Goal: Task Accomplishment & Management: Use online tool/utility

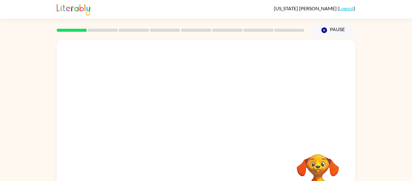
click at [350, 122] on div at bounding box center [206, 90] width 299 height 101
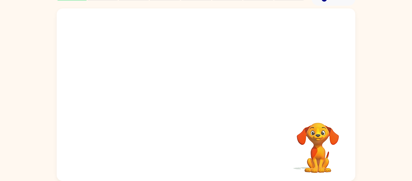
click at [313, 109] on div at bounding box center [206, 58] width 299 height 101
click at [313, 163] on video "Your browser must support playing .mp4 files to use Literably. Please try using…" at bounding box center [318, 143] width 60 height 60
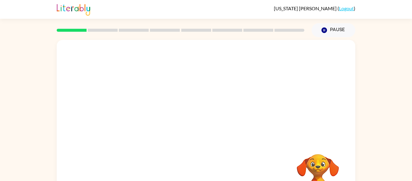
click at [363, 59] on div "Your browser must support playing .mp4 files to use Literably. Please try using…" at bounding box center [206, 124] width 412 height 175
click at [42, 50] on div "Your browser must support playing .mp4 files to use Literably. Please try using…" at bounding box center [206, 124] width 412 height 175
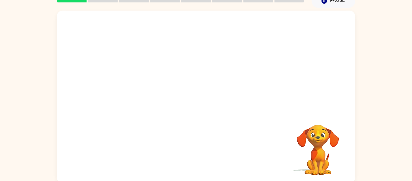
scroll to position [31, 0]
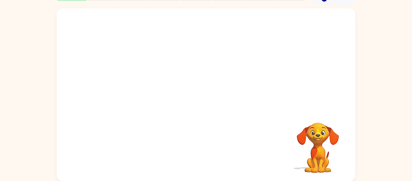
click at [312, 144] on video "Your browser must support playing .mp4 files to use Literably. Please try using…" at bounding box center [318, 143] width 60 height 60
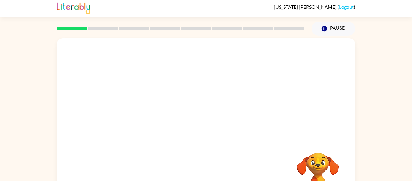
scroll to position [2, 0]
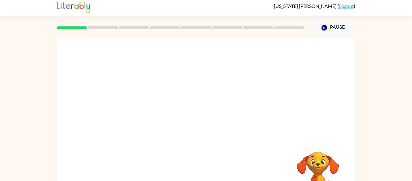
click at [99, 28] on rect at bounding box center [103, 27] width 30 height 3
click at [99, 27] on rect at bounding box center [103, 27] width 30 height 3
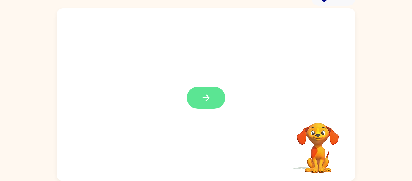
click at [210, 106] on button "button" at bounding box center [206, 98] width 39 height 22
click at [271, 100] on div at bounding box center [206, 58] width 299 height 101
click at [190, 88] on div at bounding box center [206, 58] width 299 height 101
click at [198, 96] on div at bounding box center [206, 58] width 299 height 101
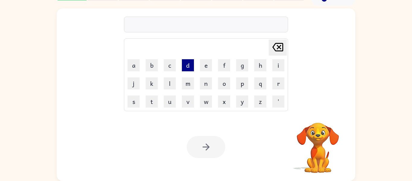
click at [188, 68] on button "d" at bounding box center [188, 65] width 12 height 12
click at [220, 83] on button "o" at bounding box center [224, 83] width 12 height 12
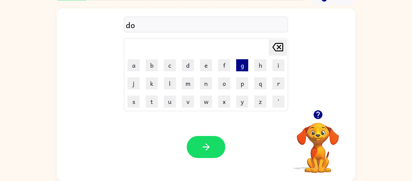
click at [245, 65] on button "g" at bounding box center [242, 65] width 12 height 12
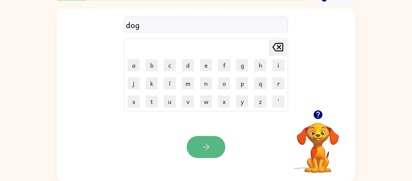
click at [220, 142] on button "button" at bounding box center [206, 147] width 39 height 22
click at [211, 145] on icon "button" at bounding box center [206, 146] width 11 height 11
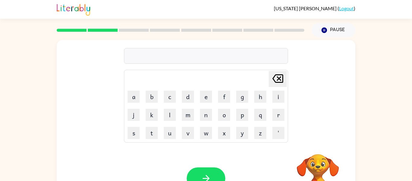
scroll to position [0, 0]
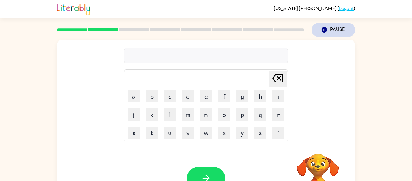
click at [334, 26] on button "Pause Pause" at bounding box center [334, 30] width 44 height 14
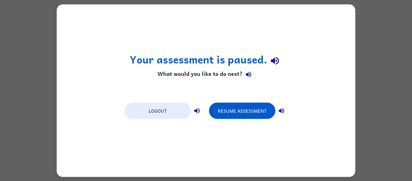
click at [174, 100] on div "Logout Resume Assessment" at bounding box center [206, 110] width 169 height 23
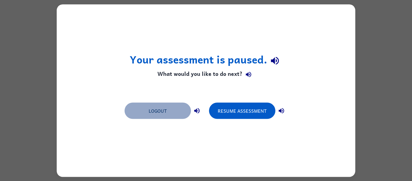
click at [174, 105] on button "Logout" at bounding box center [158, 110] width 66 height 16
